Goal: Task Accomplishment & Management: Manage account settings

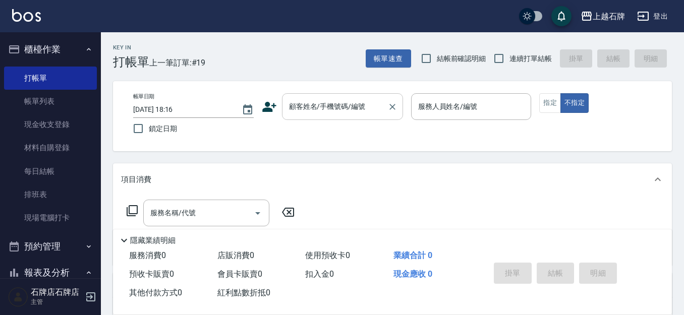
drag, startPoint x: 380, startPoint y: 109, endPoint x: 385, endPoint y: 101, distance: 9.7
click at [378, 109] on input "顧客姓名/手機號碼/編號" at bounding box center [335, 107] width 97 height 18
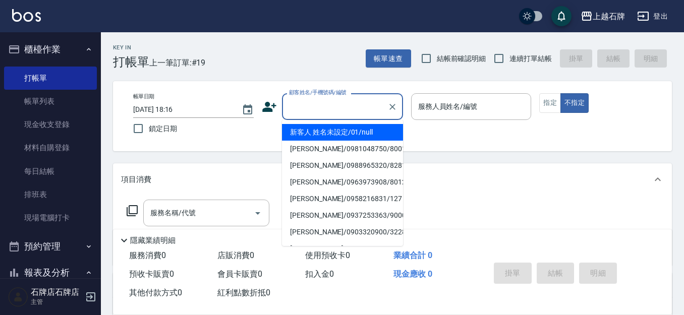
click at [327, 129] on li "新客人 姓名未設定/01/null" at bounding box center [342, 132] width 121 height 17
type input "新客人 姓名未設定/01/null"
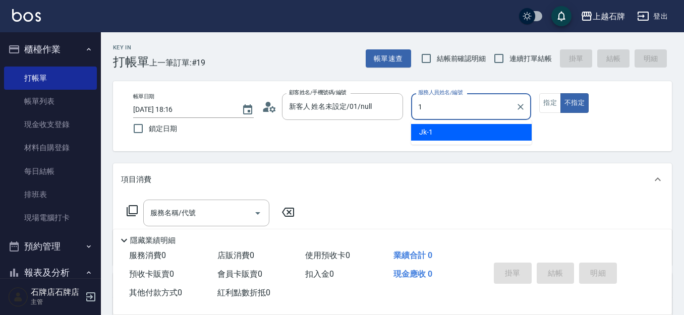
click at [439, 137] on div "Jk -1" at bounding box center [471, 132] width 121 height 17
type input "Jk-1"
click at [247, 217] on input "服務名稱/代號" at bounding box center [199, 213] width 102 height 18
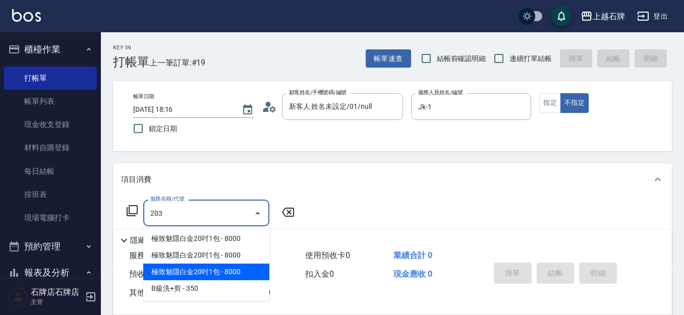
click at [223, 277] on span "極致魅隱白金20吋1包 - 8000" at bounding box center [206, 272] width 126 height 17
type input "極致魅隱白金20吋1包(742)"
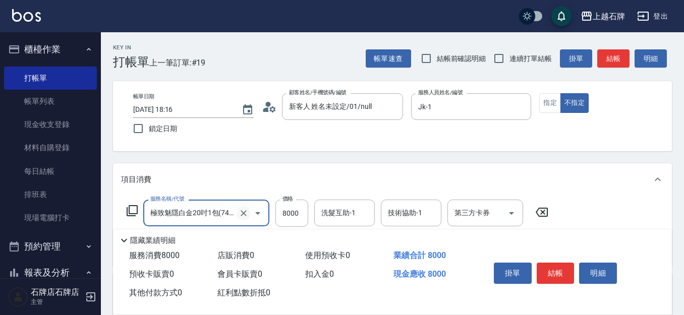
click at [245, 214] on icon "Clear" at bounding box center [244, 213] width 6 height 6
type input "0"
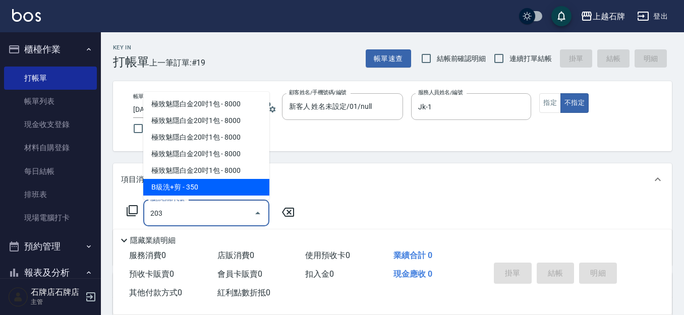
click at [244, 191] on span "B級洗+剪 - 350" at bounding box center [206, 187] width 126 height 17
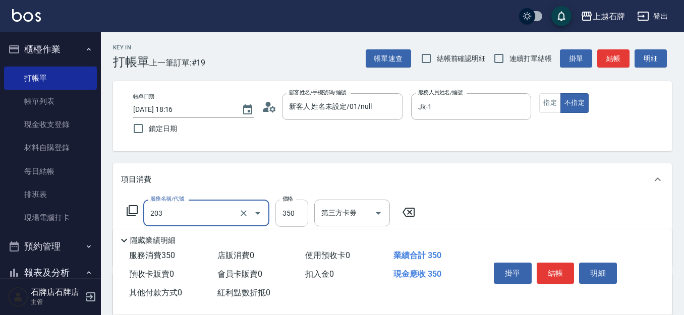
type input "B級洗+剪(203)"
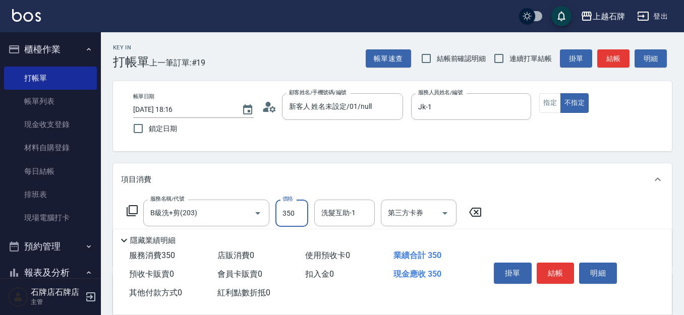
click at [284, 210] on input "350" at bounding box center [291, 213] width 33 height 27
type input "499"
click at [333, 217] on div "洗髮互助-1 洗髮互助-1" at bounding box center [344, 213] width 61 height 27
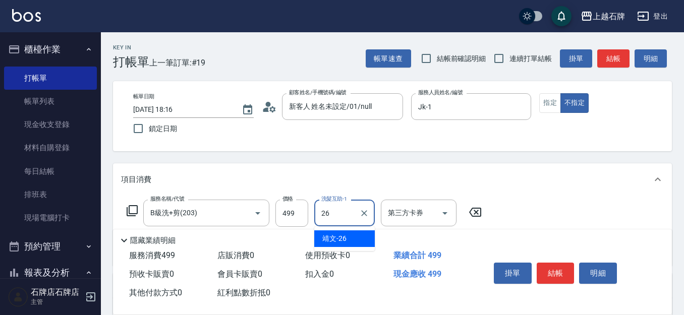
click at [345, 235] on span "靖文 -26" at bounding box center [334, 239] width 24 height 11
type input "靖文-26"
click at [571, 268] on button "結帳" at bounding box center [556, 273] width 38 height 21
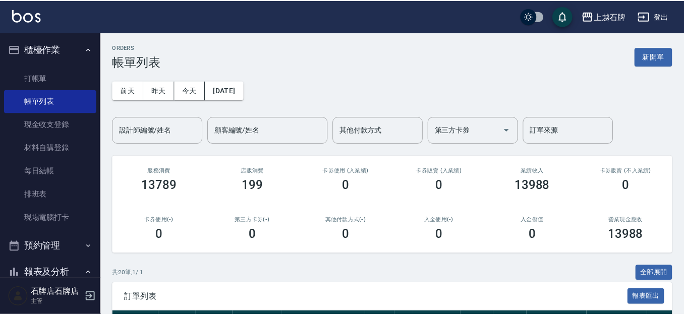
scroll to position [101, 0]
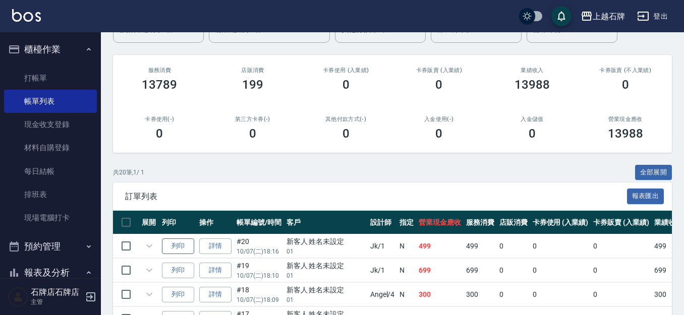
click at [174, 241] on button "列印" at bounding box center [178, 247] width 32 height 16
click at [32, 72] on link "打帳單" at bounding box center [50, 78] width 93 height 23
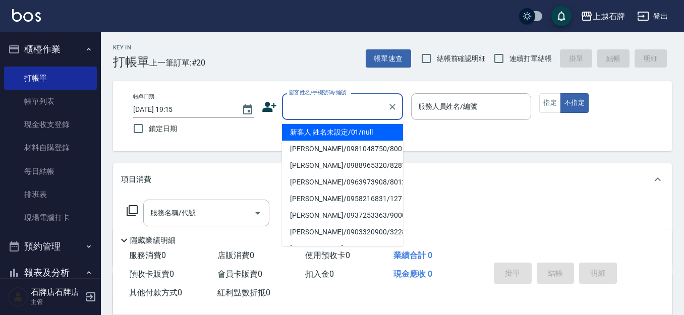
click at [295, 108] on input "顧客姓名/手機號碼/編號" at bounding box center [335, 107] width 97 height 18
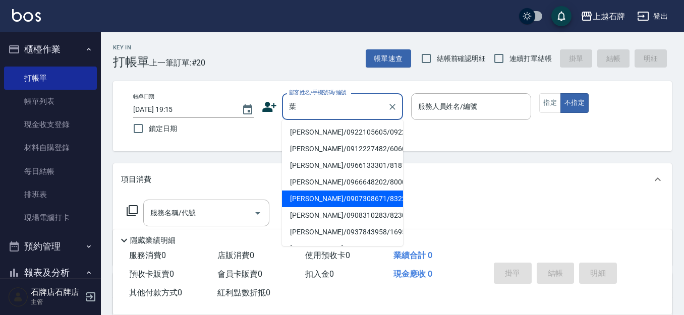
click at [366, 207] on li "[PERSON_NAME]/0907308671/8322" at bounding box center [342, 199] width 121 height 17
type input "[PERSON_NAME]/0907308671/8322"
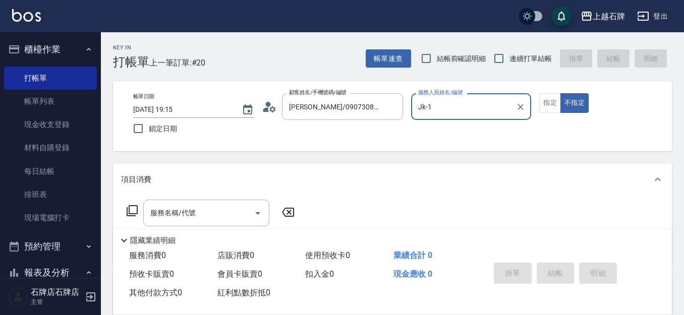
type input "Jk-1"
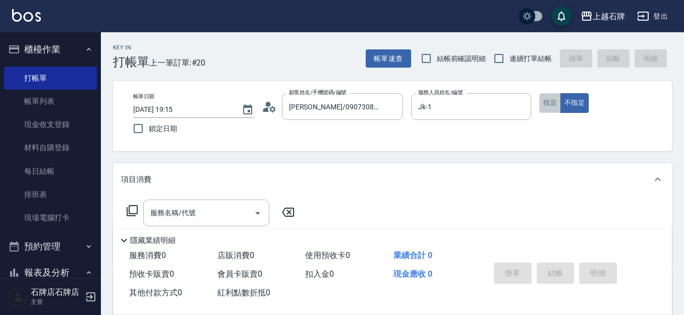
click at [553, 98] on button "指定" at bounding box center [550, 103] width 22 height 20
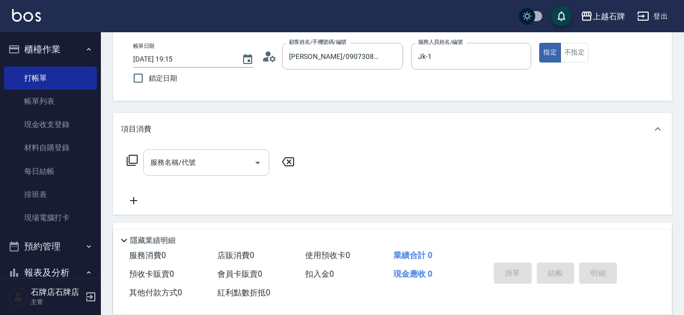
click at [197, 155] on input "服務名稱/代號" at bounding box center [199, 163] width 102 height 18
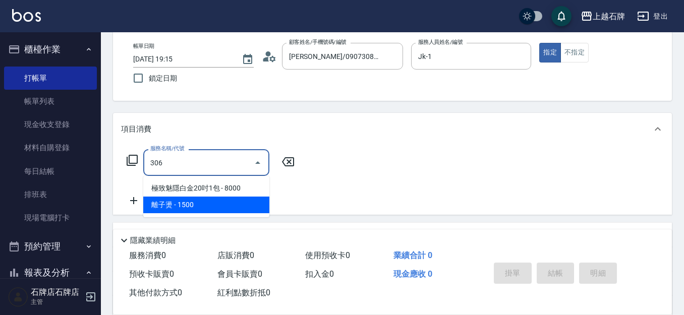
drag, startPoint x: 212, startPoint y: 209, endPoint x: 286, endPoint y: 192, distance: 75.7
click at [212, 209] on span "離子燙 - 1500" at bounding box center [206, 205] width 126 height 17
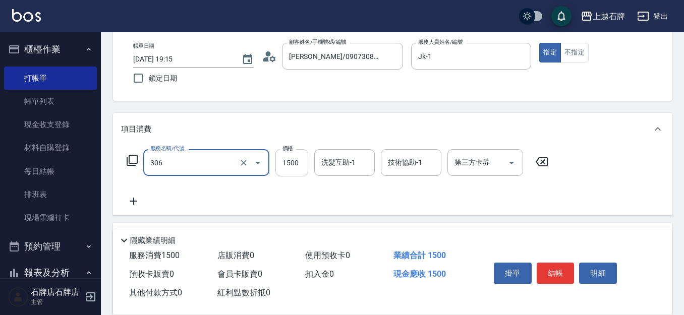
type input "離子燙(306)"
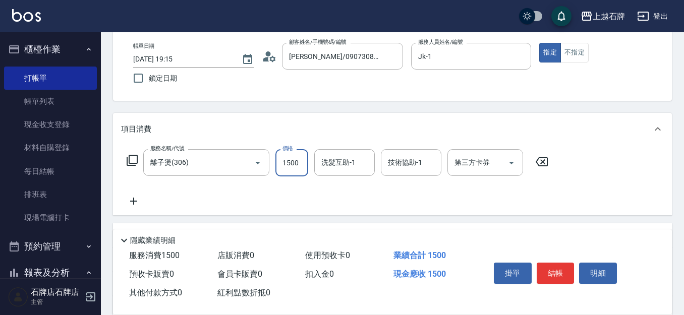
click at [296, 161] on input "1500" at bounding box center [291, 162] width 33 height 27
type input "2200"
click at [561, 271] on button "結帳" at bounding box center [556, 273] width 38 height 21
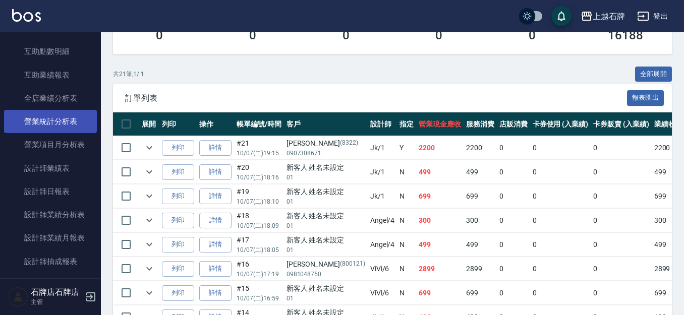
scroll to position [454, 0]
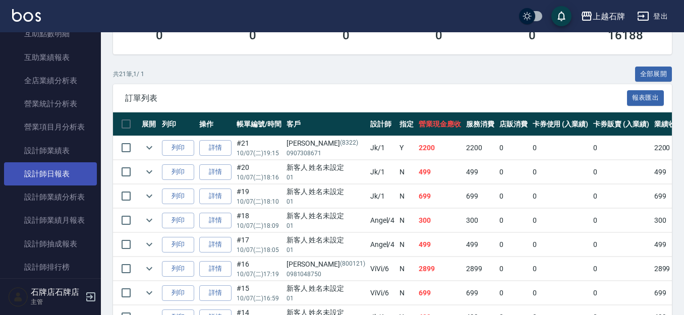
click at [56, 178] on link "設計師日報表" at bounding box center [50, 173] width 93 height 23
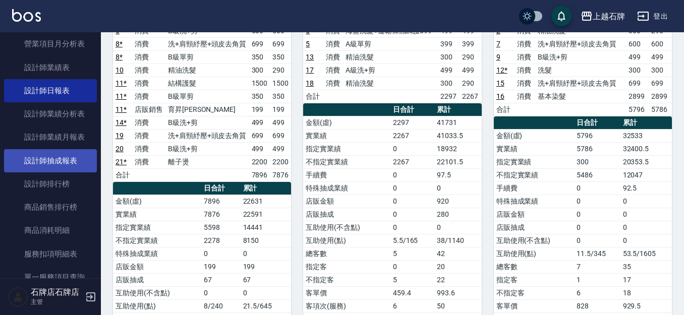
scroll to position [555, 0]
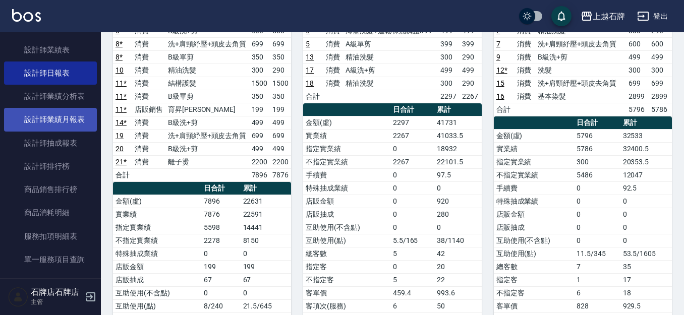
click at [31, 130] on link "設計師業績月報表" at bounding box center [50, 119] width 93 height 23
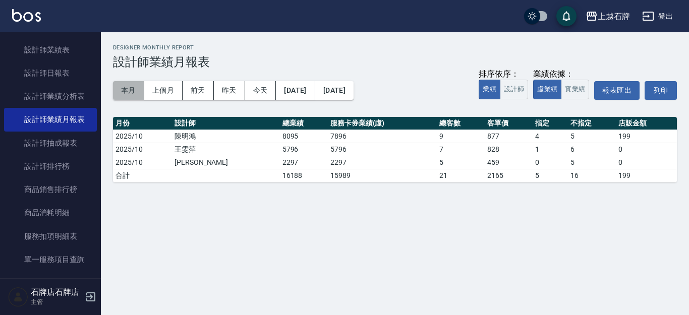
click at [123, 97] on button "本月" at bounding box center [128, 90] width 31 height 19
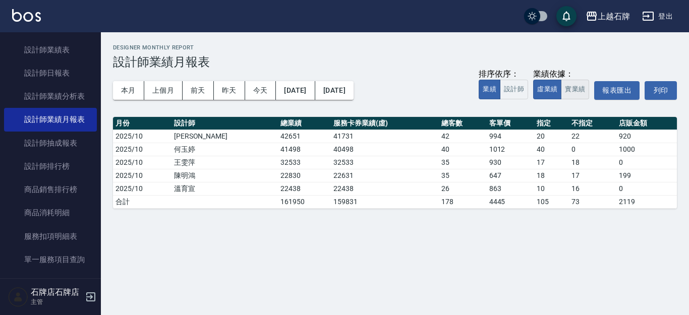
click at [572, 93] on button "實業績" at bounding box center [575, 90] width 28 height 20
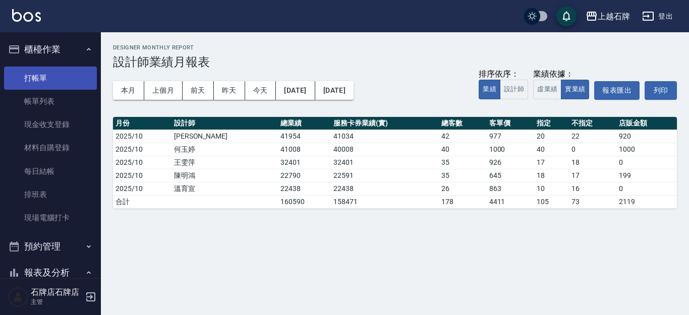
click at [57, 70] on link "打帳單" at bounding box center [50, 78] width 93 height 23
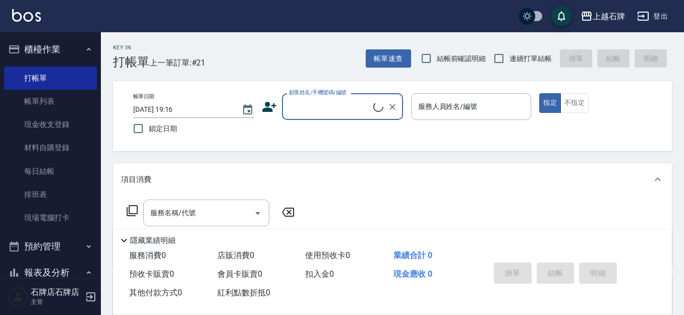
click at [358, 71] on div "Key In 打帳單 上一筆訂單:#21 帳單速查 結帳前確認明細 連續打單結帳 掛單 結帳 明細 帳單日期 [DATE] 19:16 鎖定日期 顧客姓名/手…" at bounding box center [392, 261] width 583 height 459
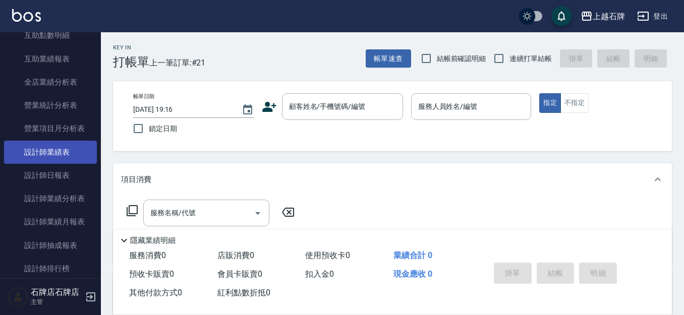
scroll to position [454, 0]
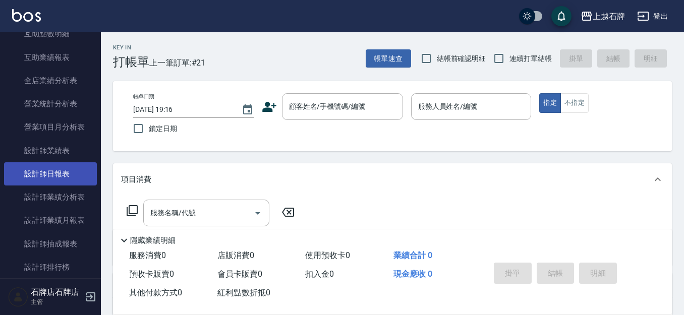
click at [29, 172] on link "設計師日報表" at bounding box center [50, 173] width 93 height 23
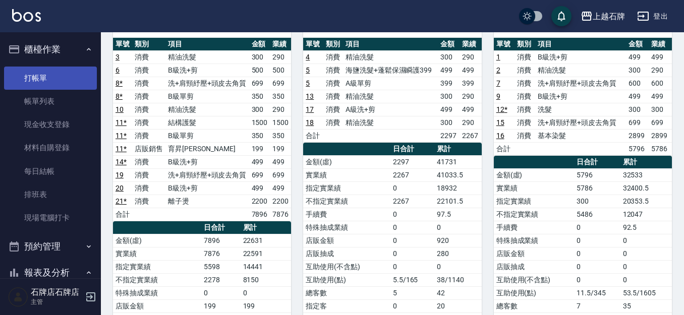
click at [48, 85] on link "打帳單" at bounding box center [50, 78] width 93 height 23
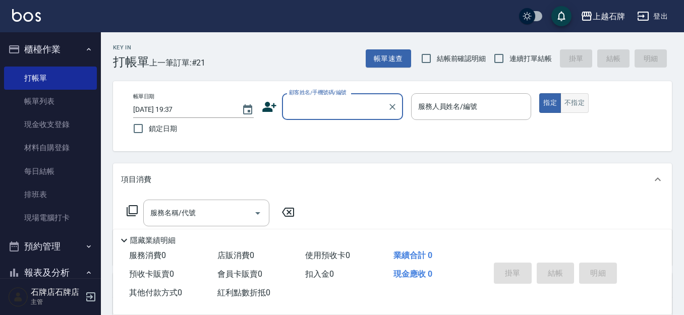
drag, startPoint x: 567, startPoint y: 102, endPoint x: 546, endPoint y: 100, distance: 20.8
click at [566, 102] on button "不指定" at bounding box center [574, 103] width 28 height 20
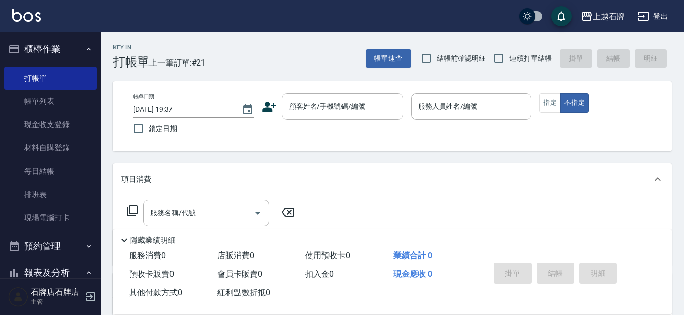
click at [303, 64] on div "Key In 打帳單 上一筆訂單:#21 帳單速查 結帳前確認明細 連續打單結帳 掛單 結帳 明細" at bounding box center [386, 50] width 571 height 37
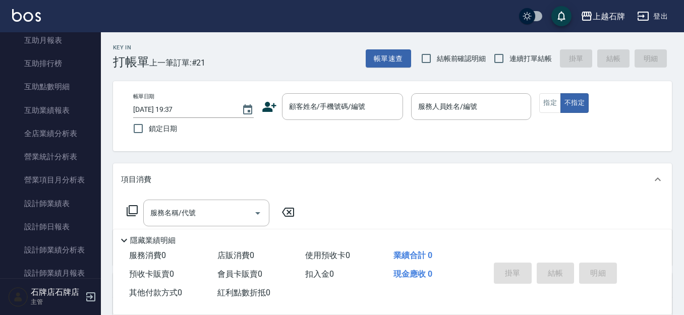
scroll to position [404, 0]
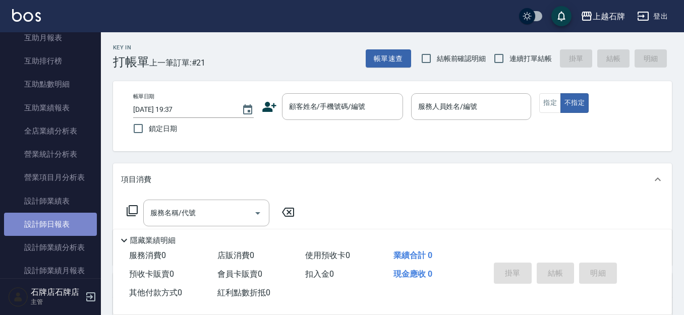
click at [68, 235] on link "設計師日報表" at bounding box center [50, 224] width 93 height 23
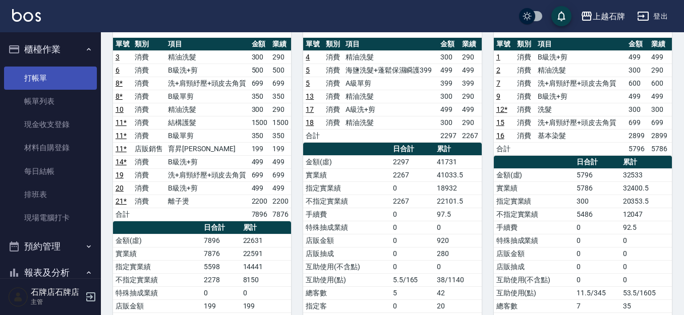
click at [81, 81] on link "打帳單" at bounding box center [50, 78] width 93 height 23
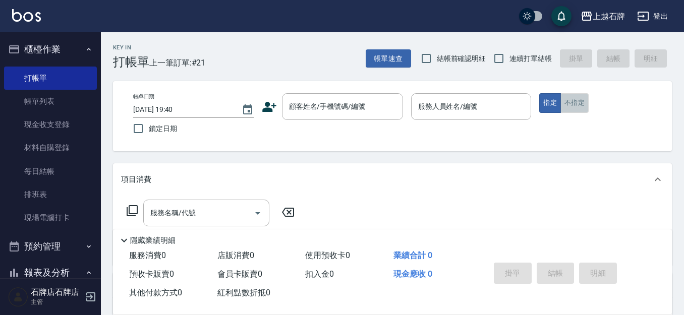
click at [569, 100] on button "不指定" at bounding box center [574, 103] width 28 height 20
click at [324, 60] on div "Key In 打帳單 上一筆訂單:#21 帳單速查 結帳前確認明細 連續打單結帳 掛單 結帳 明細" at bounding box center [386, 50] width 571 height 37
drag, startPoint x: 485, startPoint y: 182, endPoint x: 652, endPoint y: 92, distance: 189.6
click at [652, 92] on div "Key In 打帳單 上一筆訂單:#21 帳單速查 結帳前確認明細 連續打單結帳 掛單 結帳 明細 帳單日期 [DATE] 19:40 鎖定日期 顧客姓名/手…" at bounding box center [392, 261] width 583 height 459
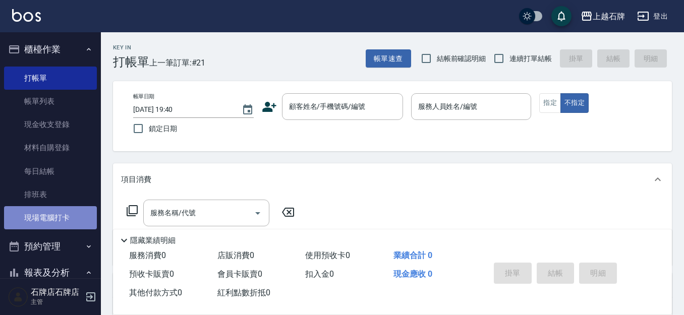
click at [64, 212] on link "現場電腦打卡" at bounding box center [50, 217] width 93 height 23
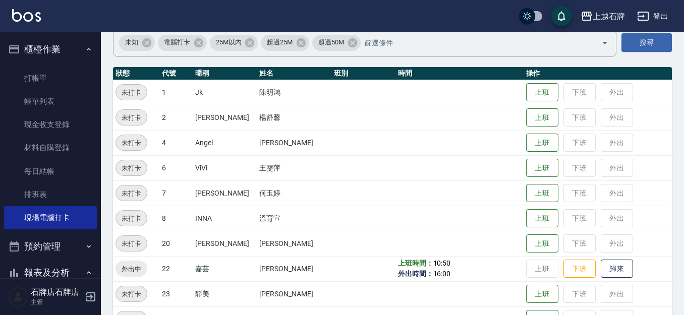
scroll to position [101, 0]
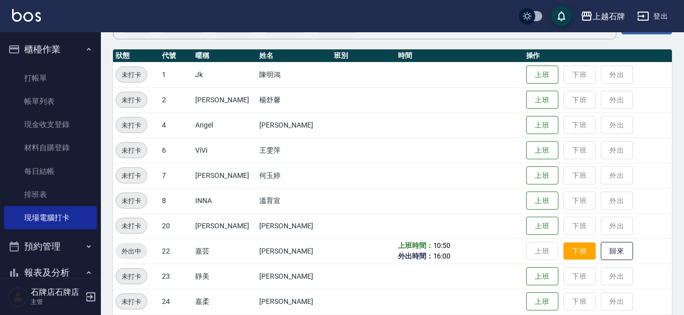
click at [567, 248] on button "下班" at bounding box center [579, 252] width 32 height 18
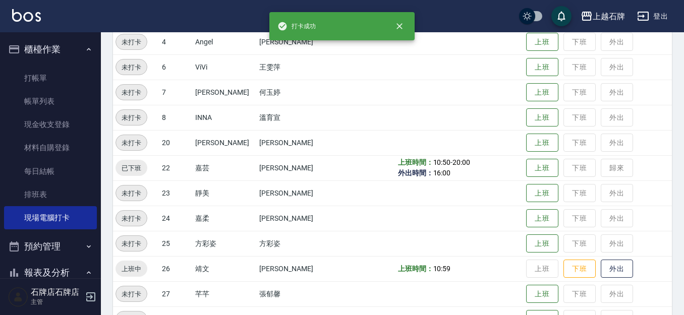
scroll to position [202, 0]
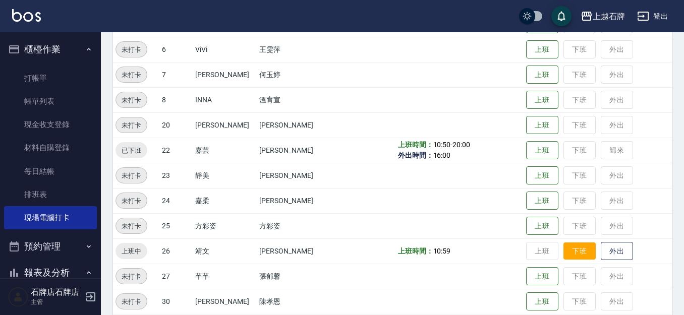
click at [575, 250] on button "下班" at bounding box center [579, 252] width 32 height 18
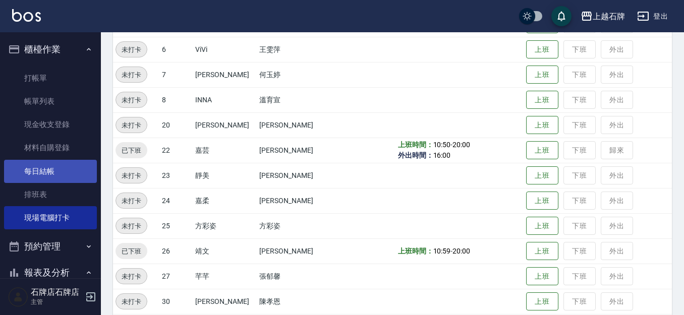
click at [50, 176] on link "每日結帳" at bounding box center [50, 171] width 93 height 23
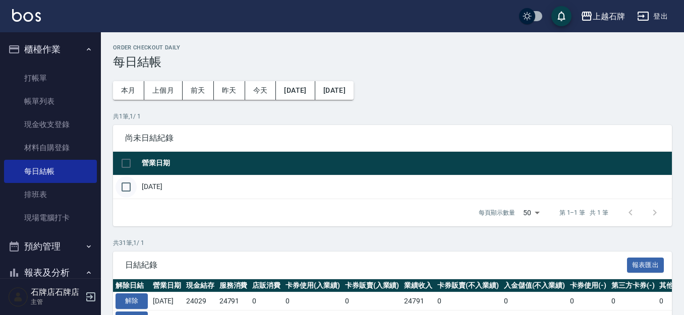
click at [117, 190] on input "checkbox" at bounding box center [126, 187] width 21 height 21
checkbox input "true"
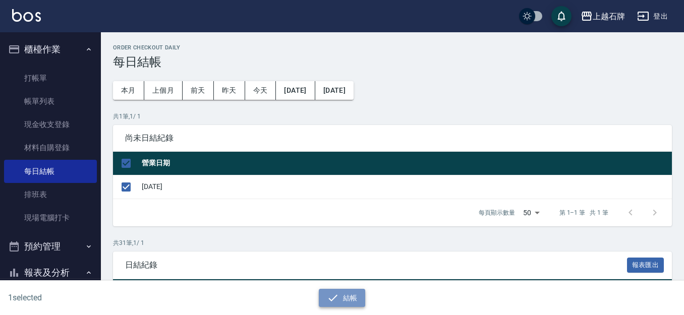
click at [357, 298] on button "結帳" at bounding box center [342, 298] width 47 height 19
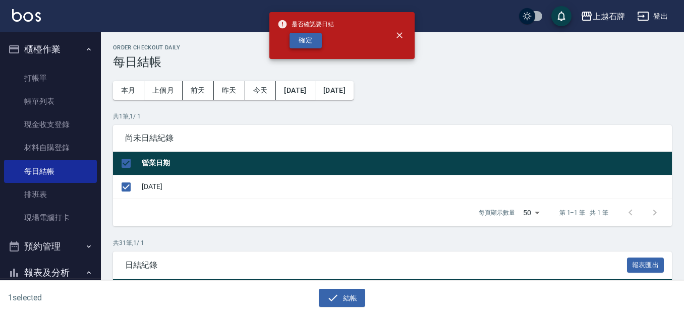
click at [307, 41] on button "確定" at bounding box center [306, 41] width 32 height 16
checkbox input "false"
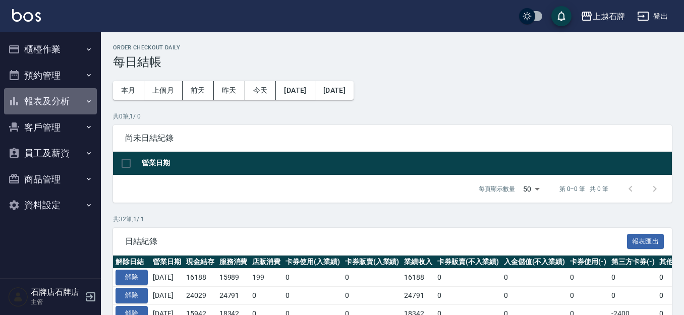
click at [66, 105] on button "報表及分析" at bounding box center [50, 101] width 93 height 26
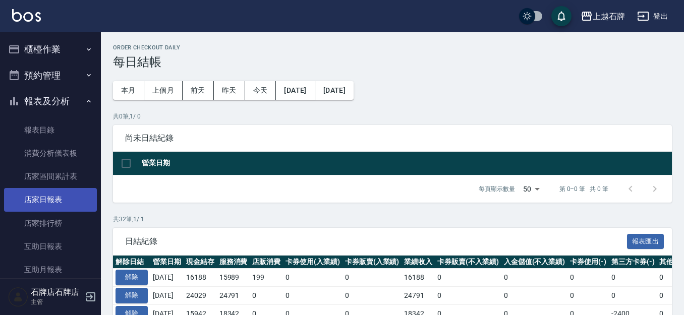
click at [73, 193] on link "店家日報表" at bounding box center [50, 199] width 93 height 23
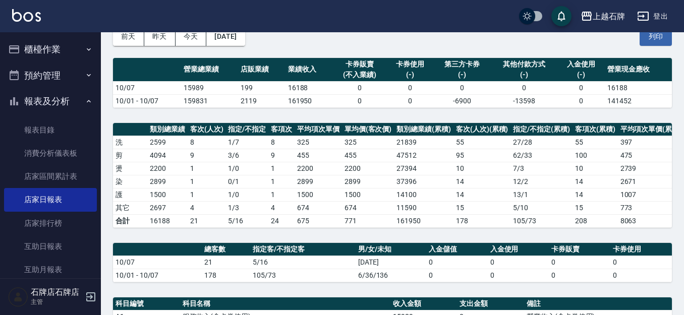
scroll to position [37, 0]
